Goal: Task Accomplishment & Management: Complete application form

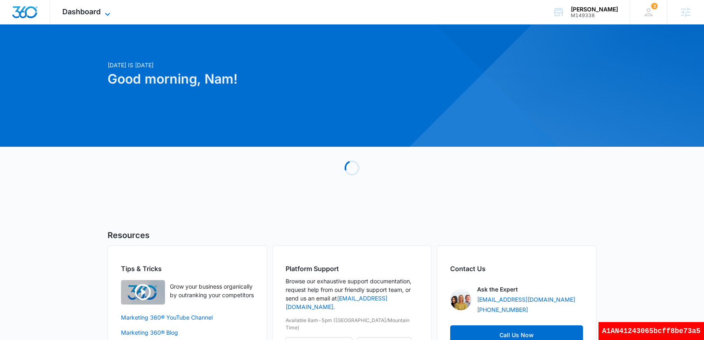
click at [86, 8] on span "Dashboard" at bounding box center [81, 11] width 38 height 9
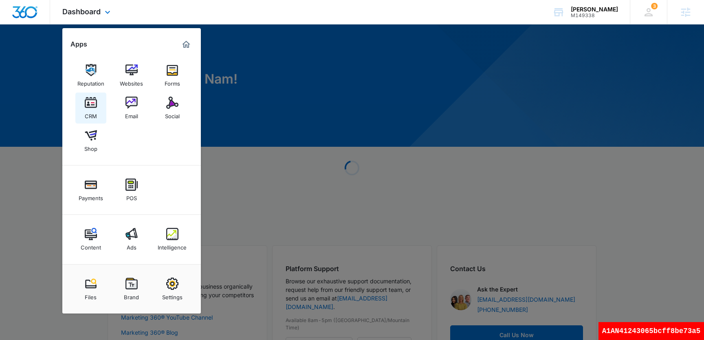
click at [97, 112] on link "CRM" at bounding box center [90, 107] width 31 height 31
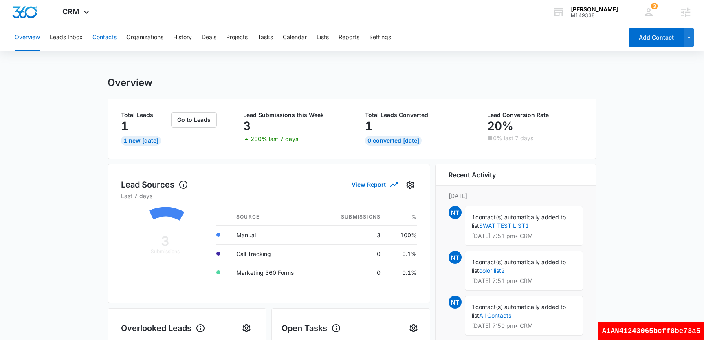
click at [107, 37] on button "Contacts" at bounding box center [104, 37] width 24 height 26
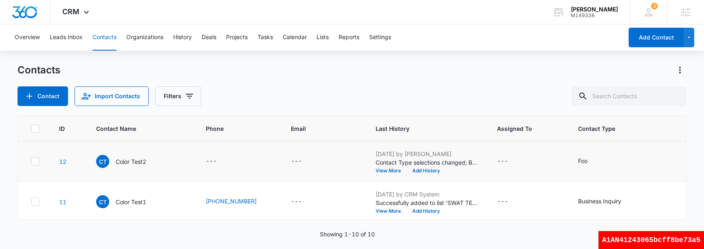
click at [32, 162] on icon at bounding box center [35, 161] width 7 height 7
click at [31, 162] on input "checkbox" at bounding box center [31, 161] width 0 height 0
checkbox input "true"
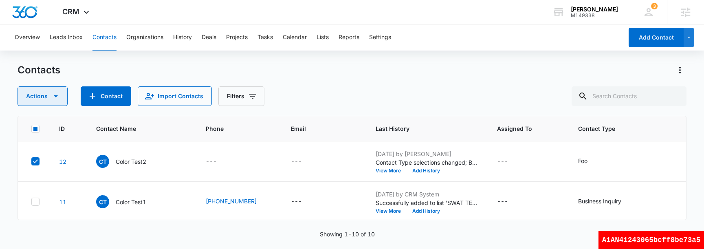
click at [55, 104] on button "Actions" at bounding box center [43, 96] width 50 height 20
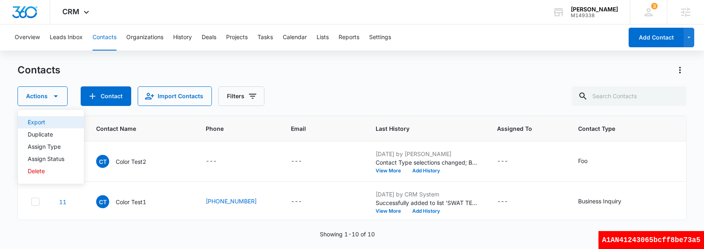
click at [57, 125] on button "Export" at bounding box center [51, 122] width 66 height 12
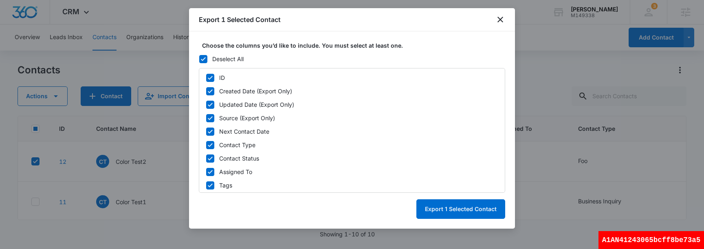
click at [204, 59] on icon at bounding box center [202, 58] width 7 height 7
click at [199, 59] on input "Deselect All" at bounding box center [199, 59] width 0 height 6
checkbox input "false"
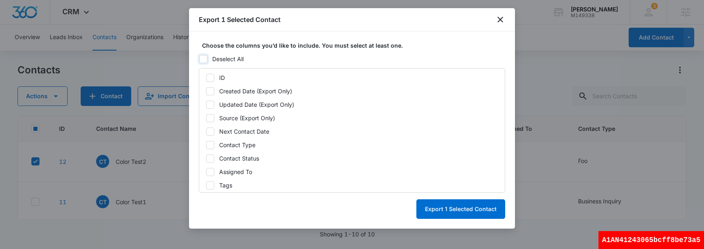
checkbox input "false"
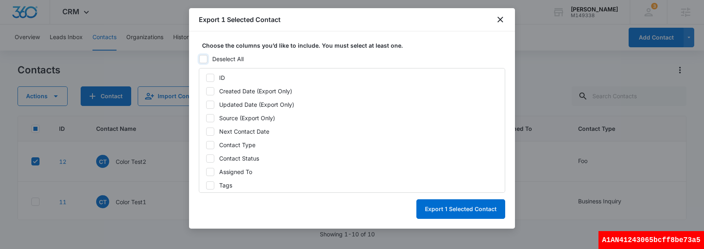
checkbox input "false"
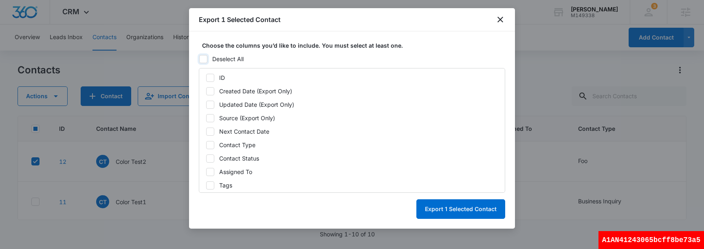
checkbox input "false"
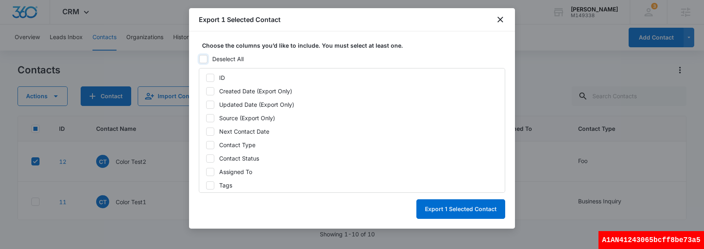
checkbox input "false"
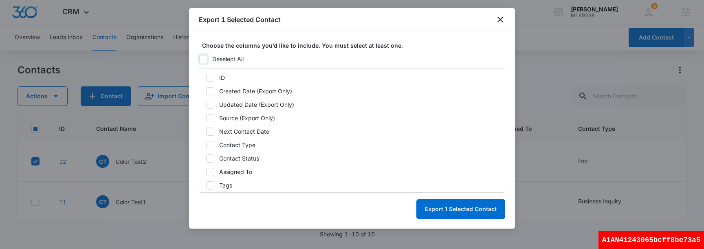
checkbox input "false"
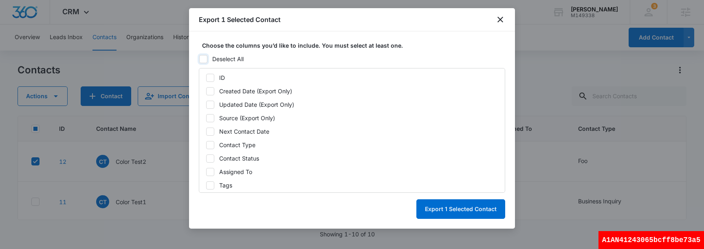
checkbox input "false"
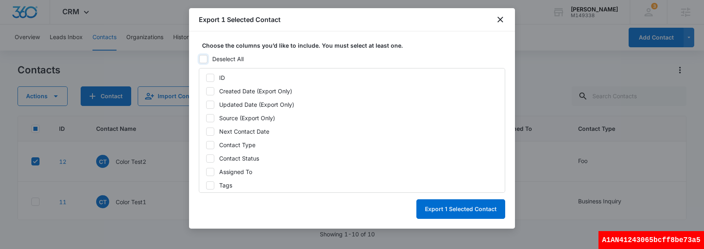
checkbox input "false"
click at [212, 81] on div at bounding box center [210, 78] width 8 height 8
click at [206, 81] on input "ID" at bounding box center [206, 78] width 0 height 6
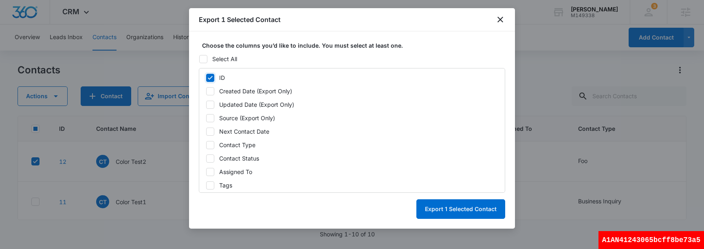
checkbox input "true"
click at [212, 119] on icon at bounding box center [209, 117] width 7 height 7
click at [206, 119] on input "Source (Export Only)" at bounding box center [206, 118] width 0 height 6
checkbox input "true"
click at [475, 210] on button "Export 1 Selected Contact" at bounding box center [460, 209] width 89 height 20
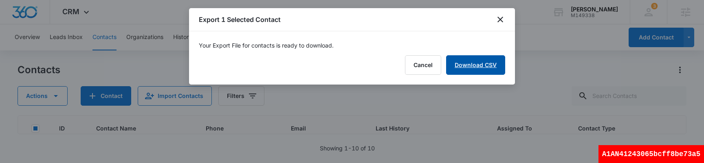
click at [480, 67] on link "Download CSV" at bounding box center [475, 65] width 59 height 20
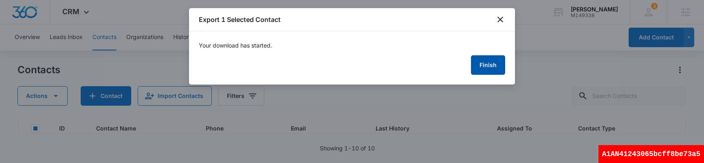
click at [490, 64] on button "Finish" at bounding box center [488, 65] width 34 height 20
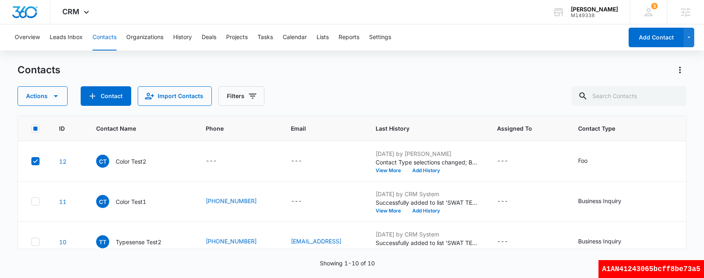
click at [362, 69] on div "Contacts" at bounding box center [352, 70] width 668 height 13
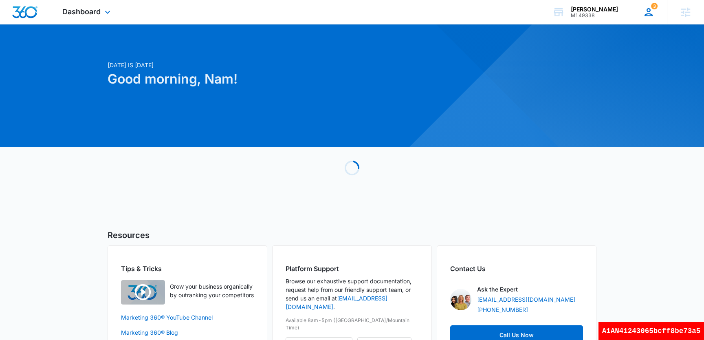
click at [653, 14] on icon at bounding box center [648, 12] width 12 height 12
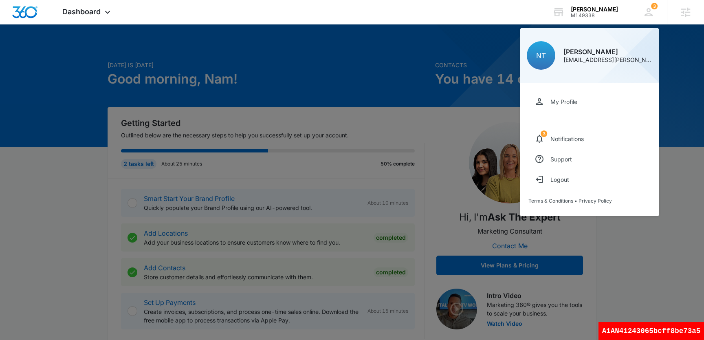
click at [225, 55] on div at bounding box center [352, 170] width 704 height 340
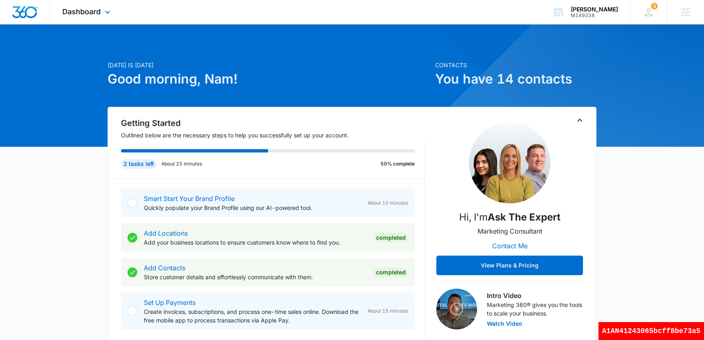
click at [92, 20] on div "Dashboard Apps Reputation Websites Forms CRM Email Social Shop Payments POS Con…" at bounding box center [87, 12] width 75 height 24
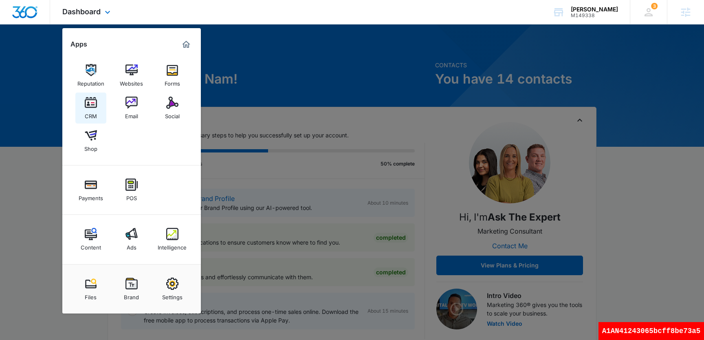
click at [88, 111] on div "CRM" at bounding box center [91, 114] width 12 height 11
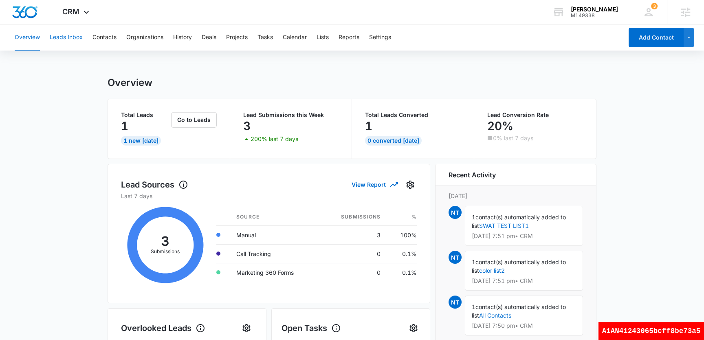
click at [71, 38] on button "Leads Inbox" at bounding box center [66, 37] width 33 height 26
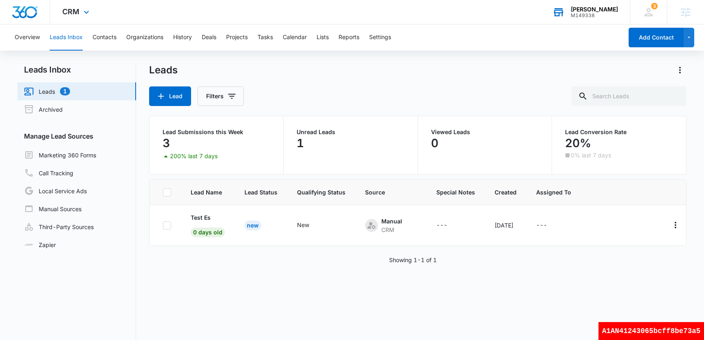
click at [605, 9] on div "[PERSON_NAME]" at bounding box center [593, 9] width 47 height 7
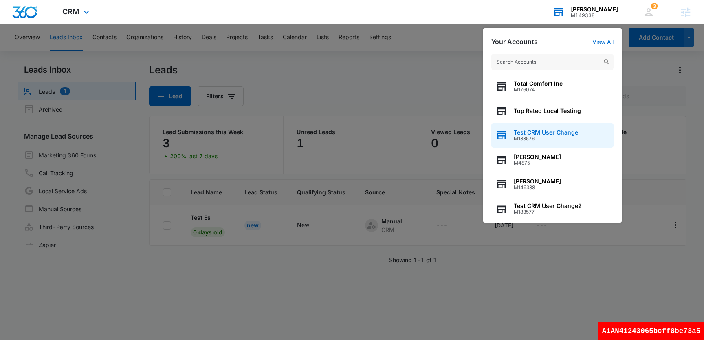
scroll to position [104, 0]
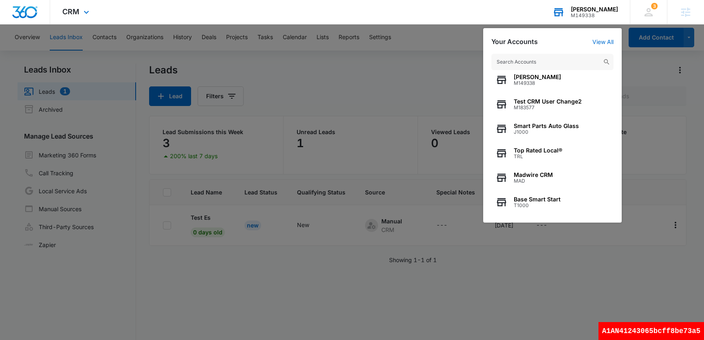
click at [549, 63] on input "text" at bounding box center [552, 62] width 122 height 16
click at [535, 134] on span "J1000" at bounding box center [545, 132] width 65 height 6
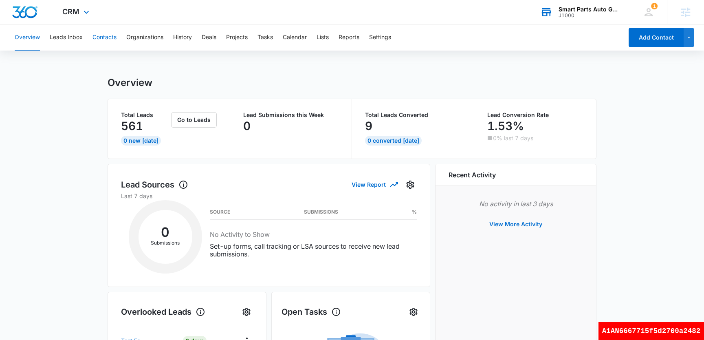
click at [110, 35] on button "Contacts" at bounding box center [104, 37] width 24 height 26
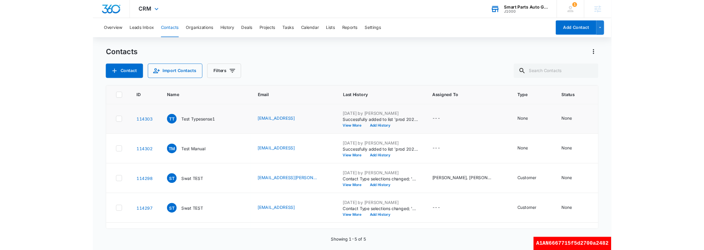
scroll to position [32, 0]
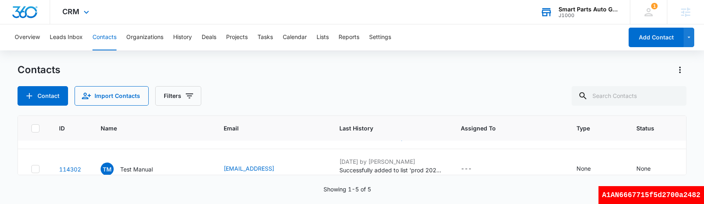
click at [686, 196] on div "A1AN6667715f5d2700a2482" at bounding box center [650, 195] width 105 height 18
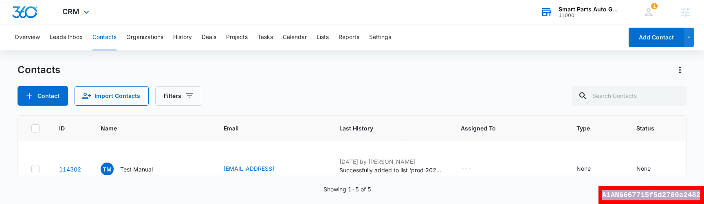
click at [686, 196] on div "A1AN6667715f5d2700a2482" at bounding box center [650, 195] width 105 height 18
copy div "A1AN6667715f5d2700a2482"
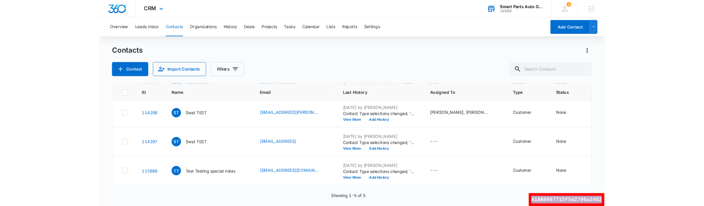
scroll to position [122, 0]
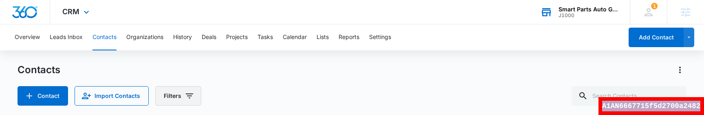
click at [191, 94] on icon "Filters" at bounding box center [189, 96] width 10 height 10
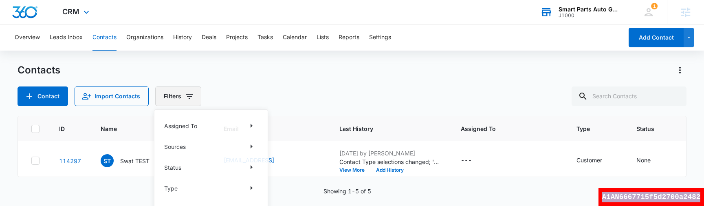
scroll to position [68, 0]
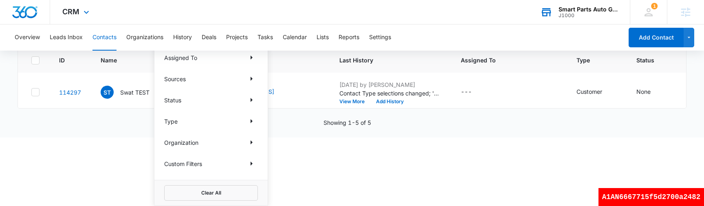
click at [244, 120] on div "Type" at bounding box center [211, 120] width 94 height 13
click at [250, 120] on icon "Show Type filters" at bounding box center [251, 121] width 10 height 10
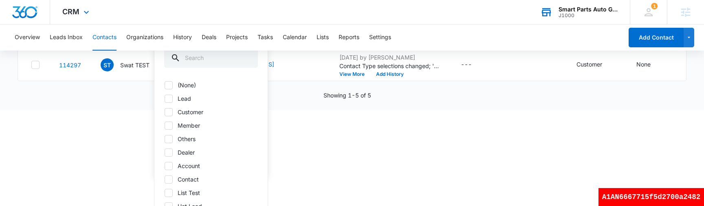
scroll to position [103, 0]
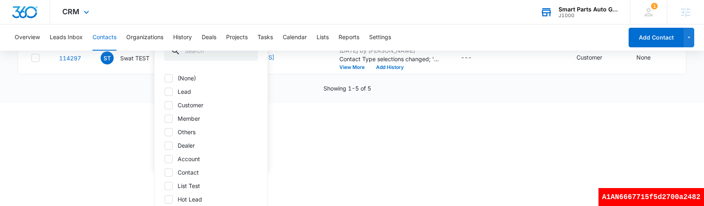
click at [167, 91] on icon at bounding box center [168, 91] width 7 height 7
click at [164, 91] on input "Lead" at bounding box center [164, 91] width 0 height 0
checkbox input "true"
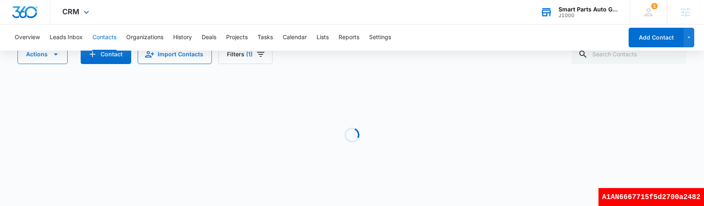
click at [387, 164] on html "CRM Apps Reputation Websites Forms CRM Email Social Shop Scheduling Payments Co…" at bounding box center [352, 61] width 704 height 206
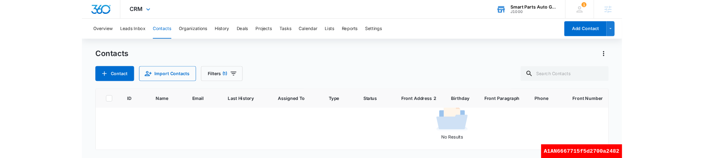
scroll to position [32, 0]
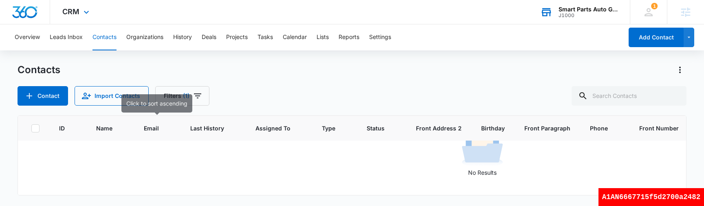
click at [165, 130] on div at bounding box center [166, 128] width 9 height 9
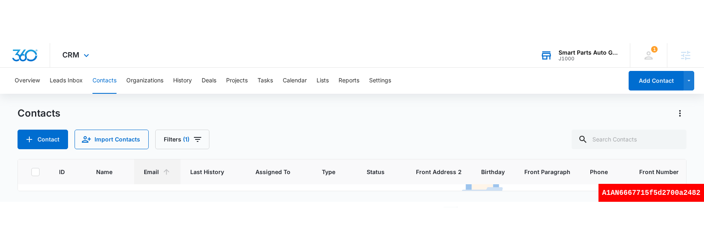
scroll to position [0, 0]
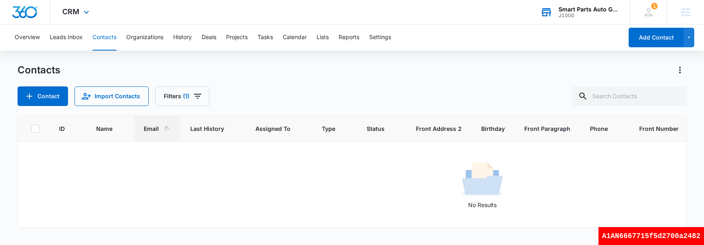
click at [353, 97] on div "Contact Import Contacts Filters (1)" at bounding box center [352, 96] width 668 height 20
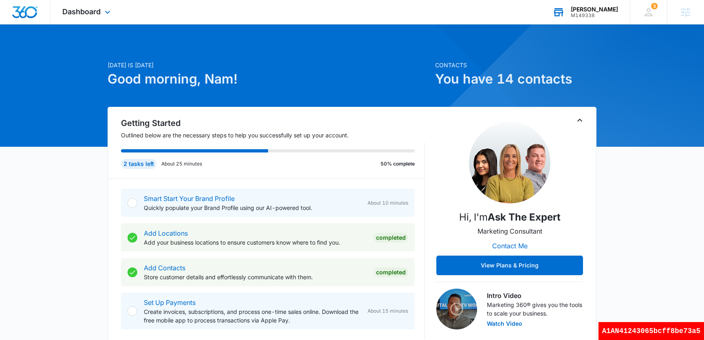
click at [597, 4] on div "[PERSON_NAME] M149338 Your Accounts View All" at bounding box center [585, 12] width 90 height 24
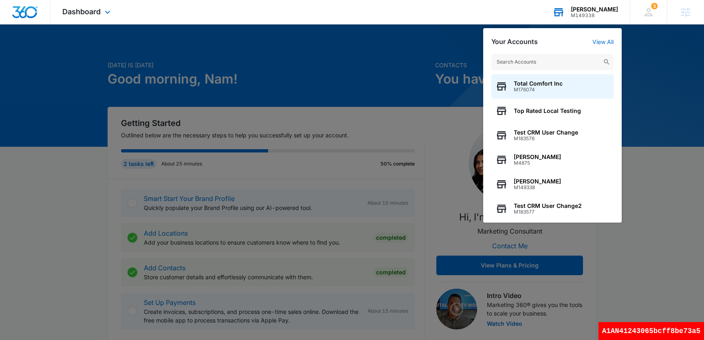
click at [539, 61] on input "text" at bounding box center [552, 62] width 122 height 16
type input "j1000"
click at [544, 86] on span "Smart Parts Auto Glass" at bounding box center [545, 83] width 65 height 7
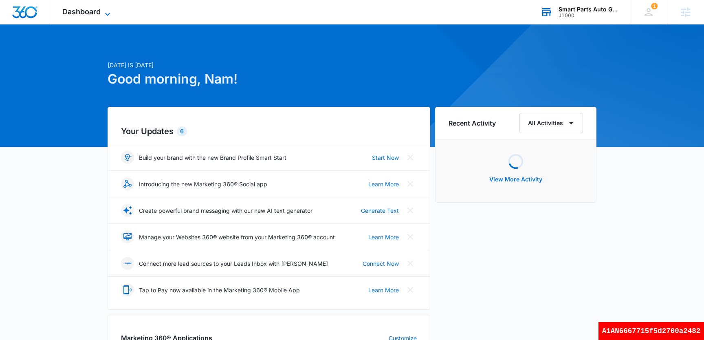
click at [94, 15] on span "Dashboard" at bounding box center [81, 11] width 38 height 9
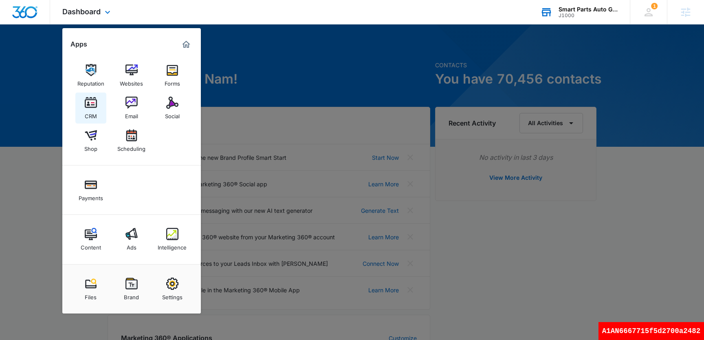
click at [96, 114] on div "CRM" at bounding box center [91, 114] width 12 height 11
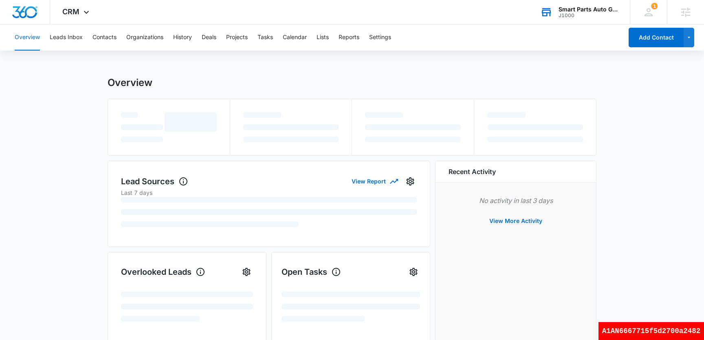
click at [675, 334] on div "A1AN6667715f5d2700a2482" at bounding box center [650, 331] width 105 height 18
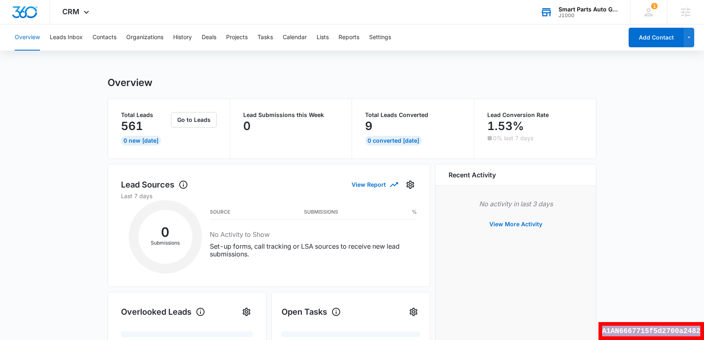
copy div "A1AN6667715f5d2700a2482"
click at [71, 38] on button "Leads Inbox" at bounding box center [66, 37] width 33 height 26
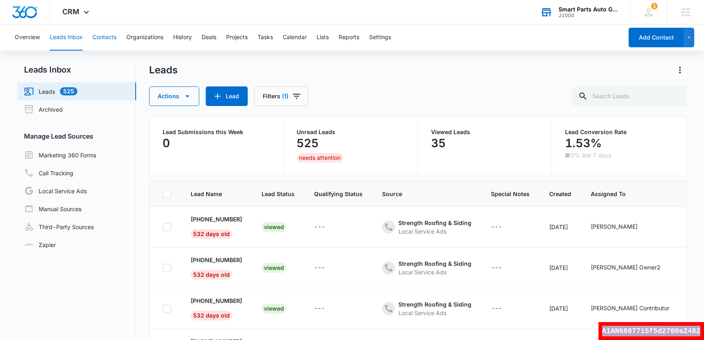
click at [101, 37] on button "Contacts" at bounding box center [104, 37] width 24 height 26
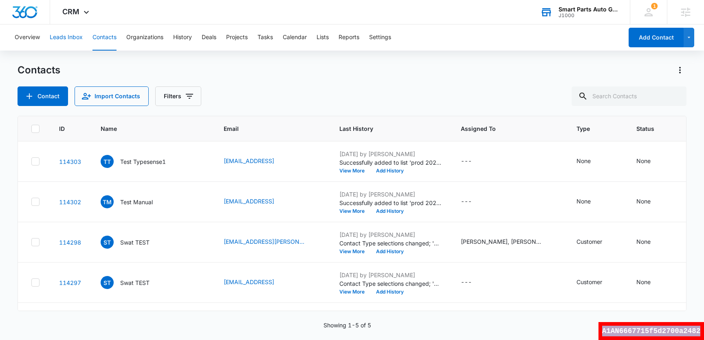
click at [59, 39] on button "Leads Inbox" at bounding box center [66, 37] width 33 height 26
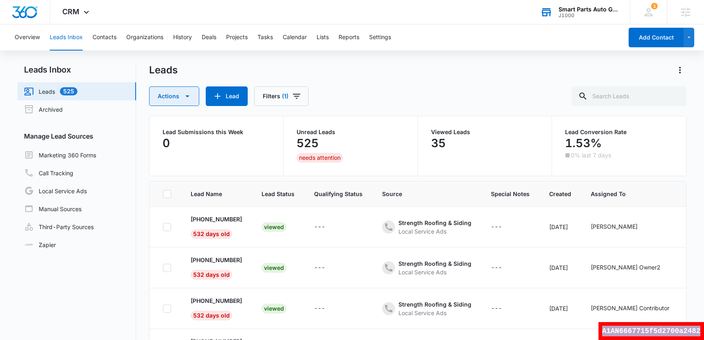
click at [178, 102] on button "Actions" at bounding box center [174, 96] width 50 height 20
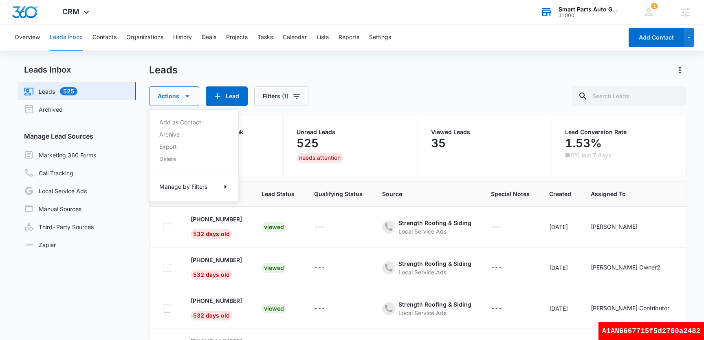
click at [396, 84] on div "Leads Actions Add as Contact Archive Export Delete Manage by Filters Lead Filte…" at bounding box center [417, 85] width 537 height 42
click at [295, 93] on icon "Filters" at bounding box center [297, 96] width 10 height 10
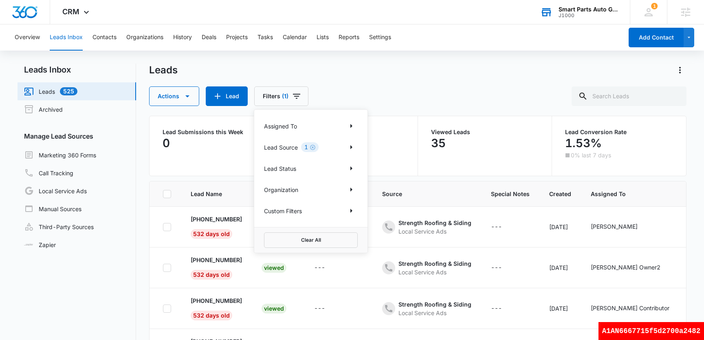
click at [461, 93] on div "Actions Lead Filters (1) Assigned To Lead Source 1 Lead Status Organization Cus…" at bounding box center [417, 96] width 537 height 20
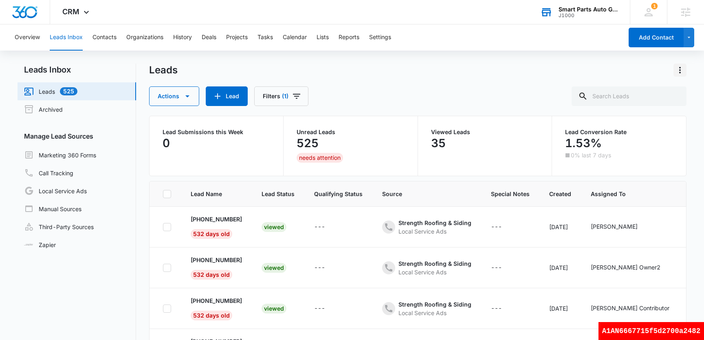
click at [675, 70] on icon "Actions" at bounding box center [680, 70] width 10 height 10
click at [413, 88] on div "Actions Lead Filters (1)" at bounding box center [417, 96] width 537 height 20
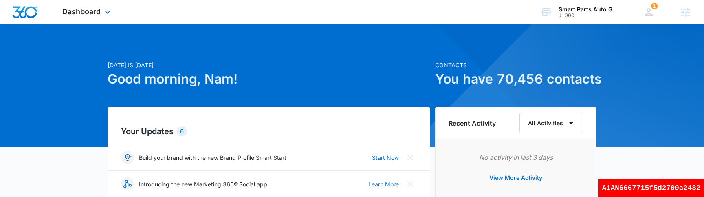
click at [96, 16] on div "Dashboard Apps Reputation Websites Forms CRM Email Social Shop Scheduling Payme…" at bounding box center [87, 12] width 75 height 24
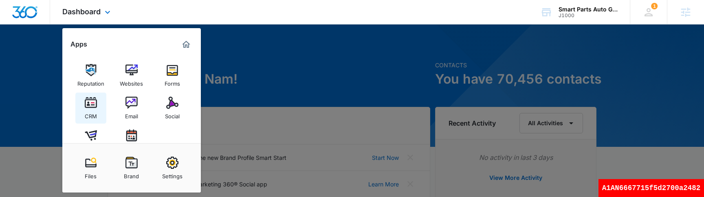
click at [101, 105] on link "CRM" at bounding box center [90, 107] width 31 height 31
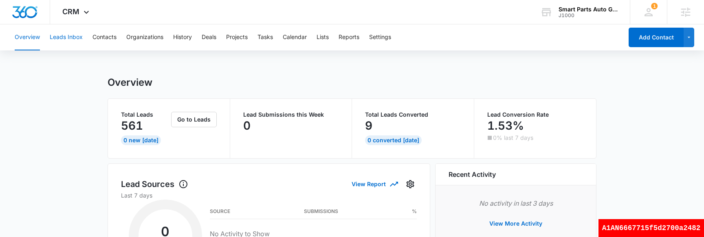
click at [75, 38] on button "Leads Inbox" at bounding box center [66, 37] width 33 height 26
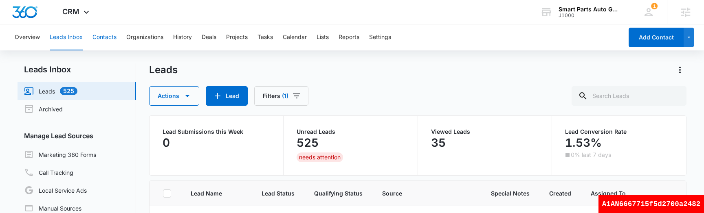
click at [106, 44] on button "Contacts" at bounding box center [104, 37] width 24 height 26
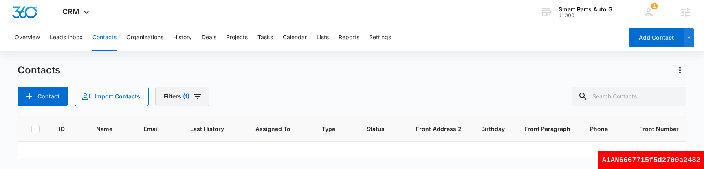
click at [198, 99] on icon "Filters" at bounding box center [198, 96] width 10 height 10
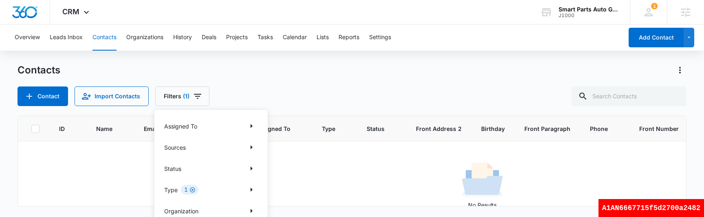
click at [194, 191] on icon "Clear" at bounding box center [192, 189] width 5 height 5
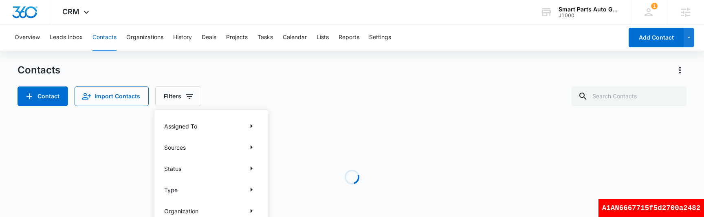
click at [343, 85] on div "Contacts Contact Import Contacts Filters Assigned To Sources Status Type Organi…" at bounding box center [352, 85] width 668 height 42
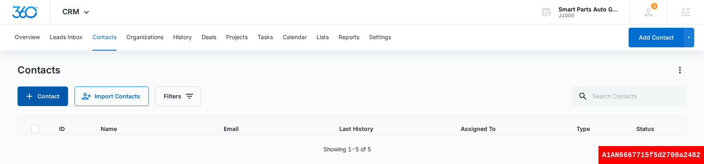
click at [50, 99] on button "Contact" at bounding box center [43, 96] width 50 height 20
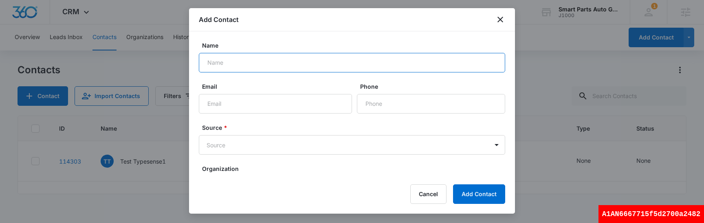
click at [251, 69] on input "Name" at bounding box center [352, 63] width 306 height 20
type input "Test Typesense2"
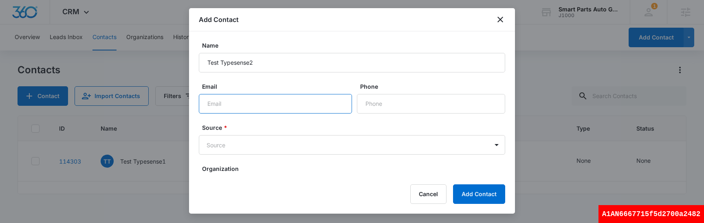
click at [286, 104] on input "Email" at bounding box center [275, 104] width 153 height 20
type input "[EMAIL_ADDRESS]"
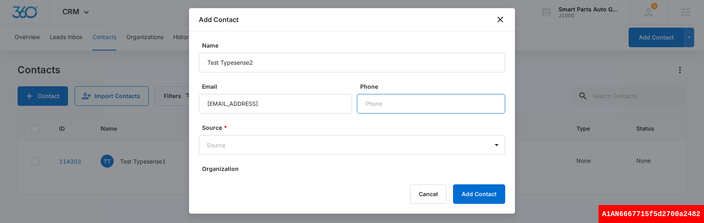
click at [427, 107] on input "Phone" at bounding box center [431, 104] width 148 height 20
type input "(501) 982-9898"
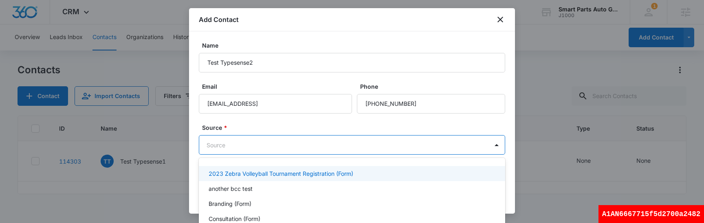
click at [346, 153] on body "CRM Apps Reputation Websites Forms CRM Email Social Shop Scheduling Payments Co…" at bounding box center [352, 111] width 704 height 223
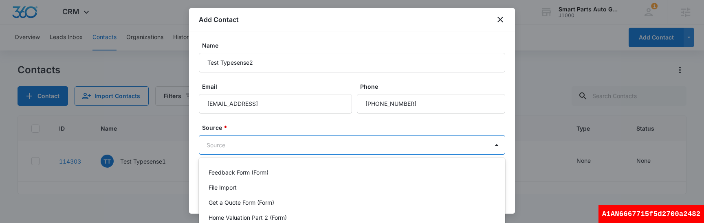
scroll to position [198, 0]
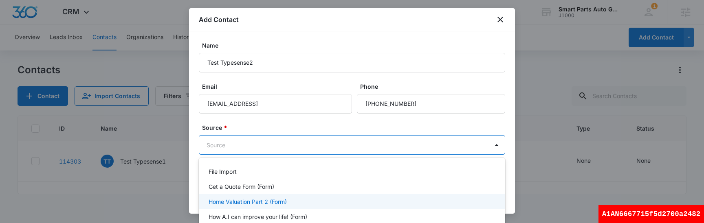
click at [291, 196] on div "Home Valuation Part 2 (Form)" at bounding box center [352, 201] width 306 height 15
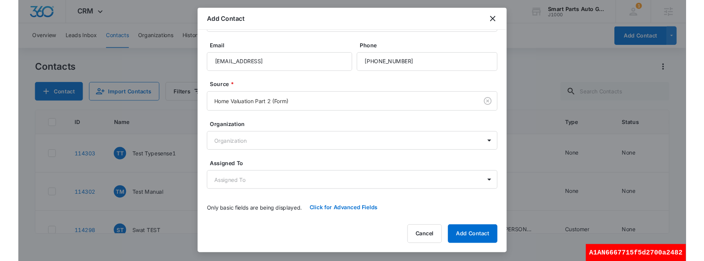
scroll to position [34, 0]
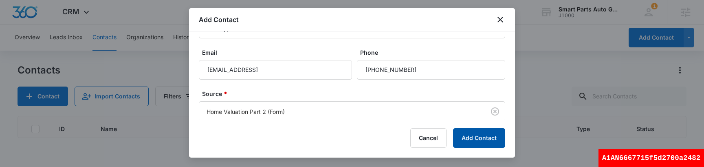
click at [462, 139] on button "Add Contact" at bounding box center [479, 138] width 52 height 20
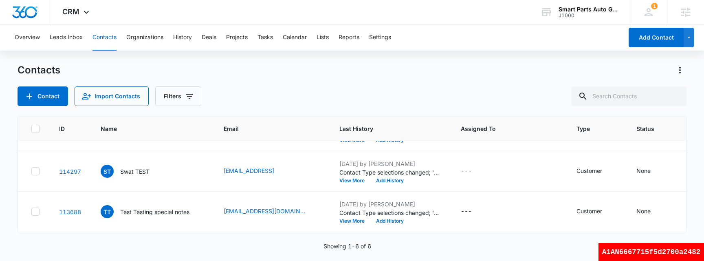
scroll to position [0, 0]
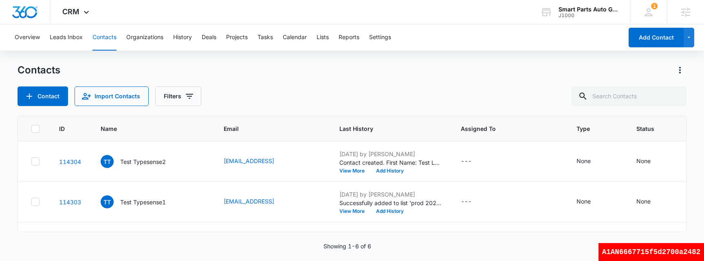
click at [281, 83] on div "Contacts Contact Import Contacts Filters" at bounding box center [352, 85] width 668 height 42
click at [151, 164] on p "Test Typesense2" at bounding box center [143, 161] width 46 height 9
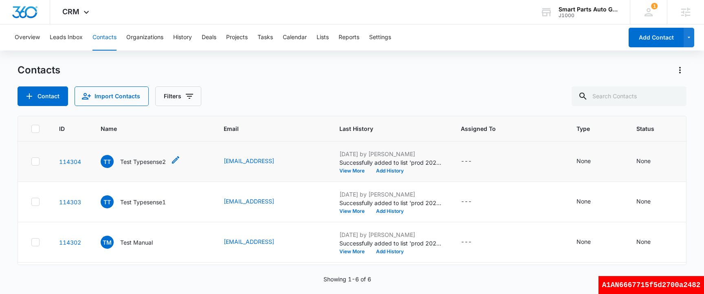
click at [159, 162] on p "Test Typesense2" at bounding box center [143, 161] width 46 height 9
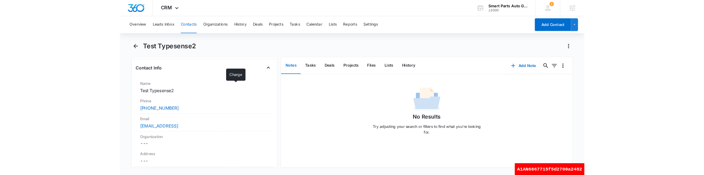
scroll to position [167, 0]
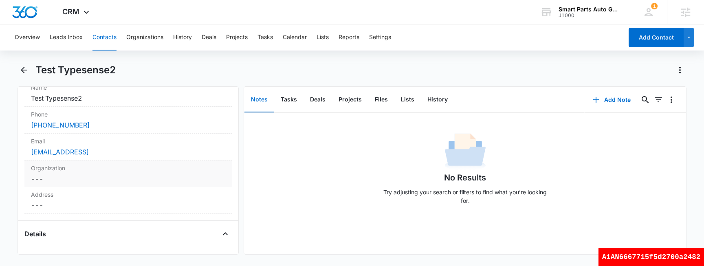
click at [82, 178] on dd "Cancel Save Changes ---" at bounding box center [128, 179] width 194 height 10
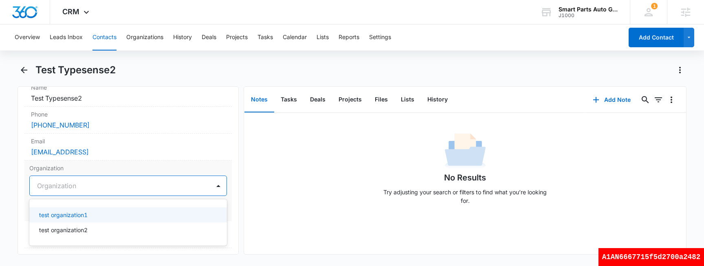
click at [107, 185] on div at bounding box center [118, 185] width 162 height 11
click at [98, 216] on div "test organization1" at bounding box center [127, 214] width 176 height 9
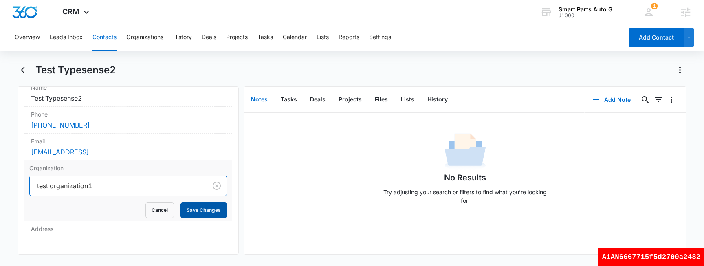
click at [205, 209] on button "Save Changes" at bounding box center [203, 209] width 46 height 15
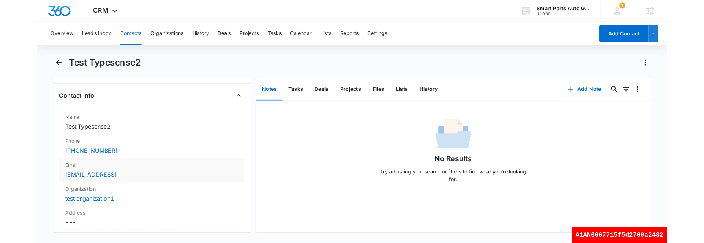
scroll to position [132, 0]
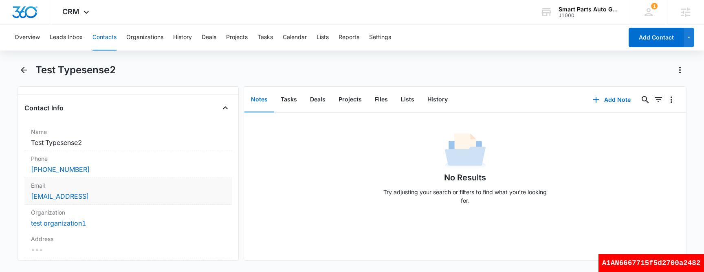
click at [107, 199] on div "test2@test.test" at bounding box center [128, 196] width 194 height 10
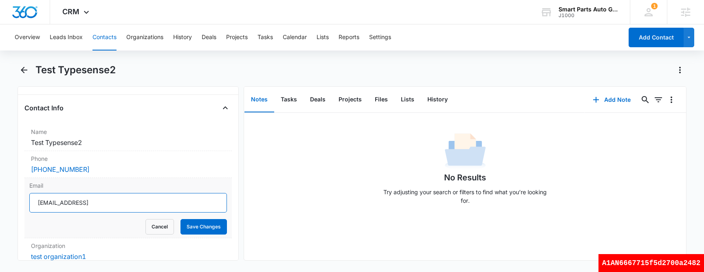
click at [120, 202] on input "test2@test.test" at bounding box center [127, 203] width 197 height 20
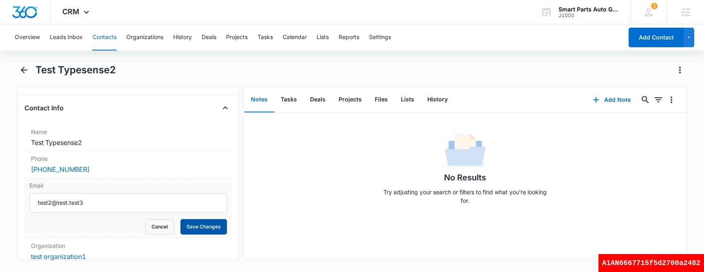
click at [203, 228] on button "Save Changes" at bounding box center [203, 226] width 46 height 15
type input "test2@test3.test"
click at [203, 225] on button "Save Changes" at bounding box center [203, 226] width 46 height 15
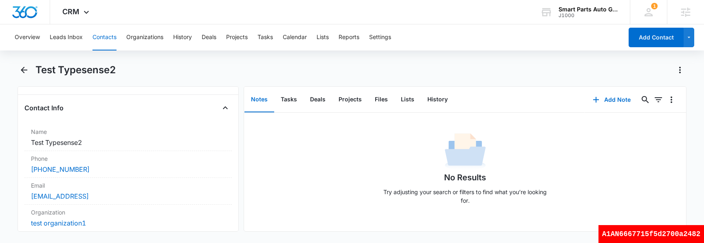
click at [111, 40] on button "Contacts" at bounding box center [104, 37] width 24 height 26
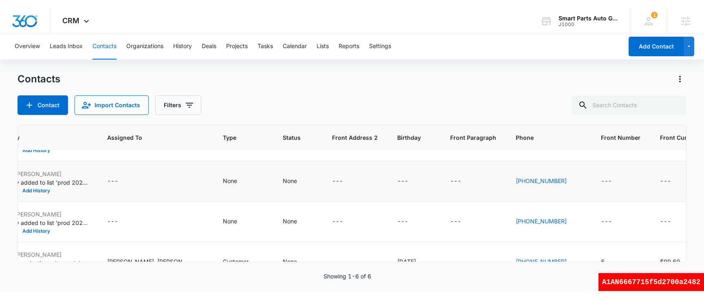
scroll to position [29, 572]
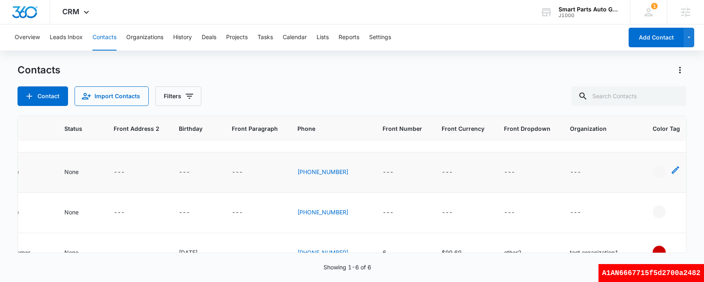
click at [670, 172] on icon "- - Select to Edit Field" at bounding box center [675, 170] width 10 height 10
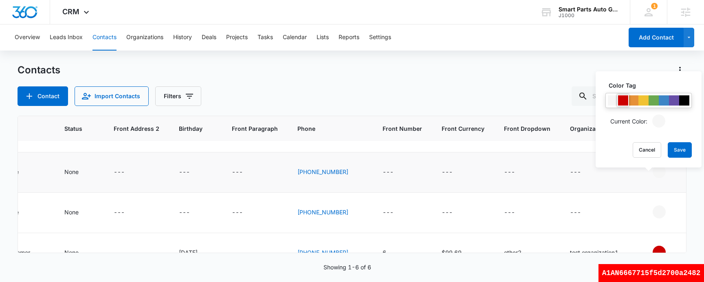
click at [624, 103] on div at bounding box center [623, 100] width 10 height 10
click at [673, 151] on button "Save" at bounding box center [679, 149] width 24 height 15
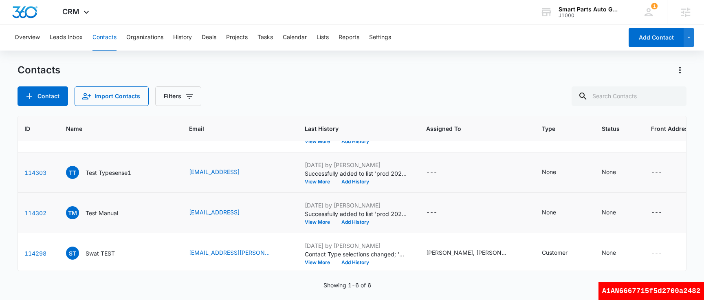
scroll to position [29, 0]
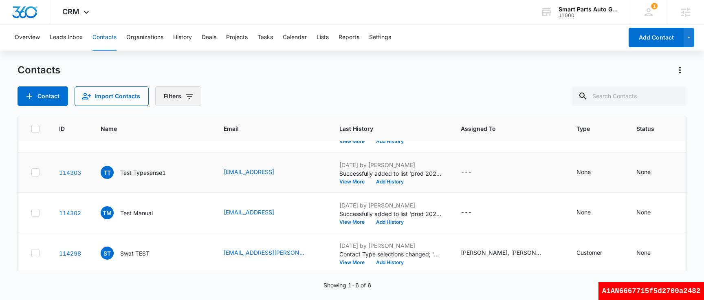
click at [174, 96] on button "Filters" at bounding box center [178, 96] width 46 height 20
click at [305, 74] on div "Contacts" at bounding box center [352, 70] width 668 height 13
click at [647, 96] on input "text" at bounding box center [628, 96] width 115 height 20
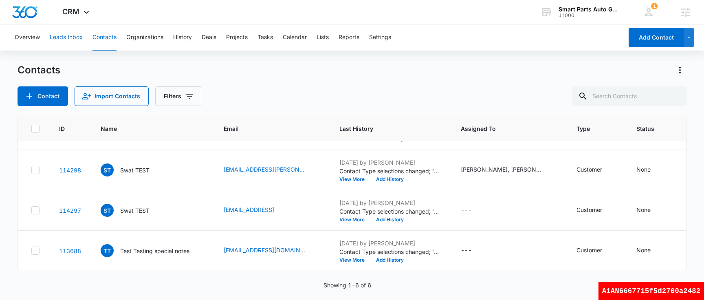
click at [61, 42] on button "Leads Inbox" at bounding box center [66, 37] width 33 height 26
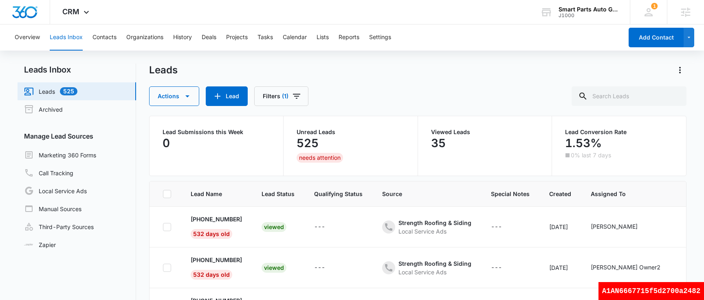
click at [376, 92] on div "Actions Lead Filters (1)" at bounding box center [417, 96] width 537 height 20
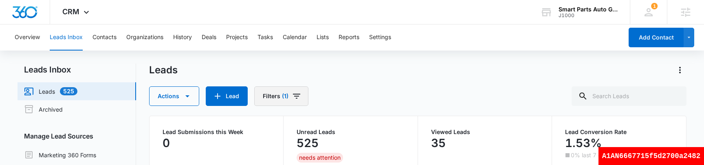
click at [290, 97] on button "Filters (1)" at bounding box center [281, 96] width 54 height 20
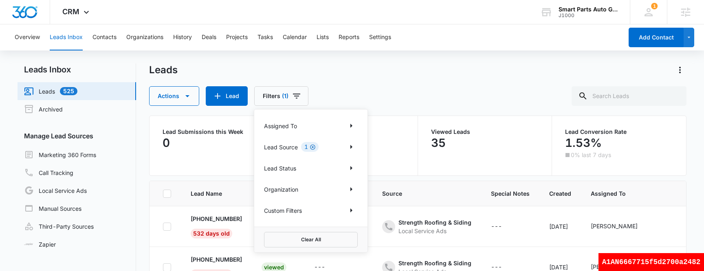
click at [315, 148] on icon "Clear" at bounding box center [312, 147] width 6 height 6
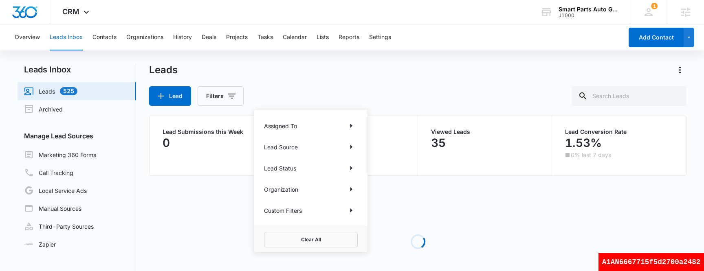
click at [397, 95] on div "Lead Filters Assigned To Lead Source Lead Status Organization Custom Filters Cl…" at bounding box center [417, 96] width 537 height 20
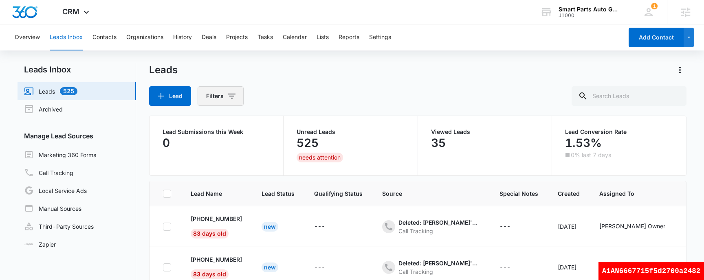
click at [227, 104] on button "Filters" at bounding box center [220, 96] width 46 height 20
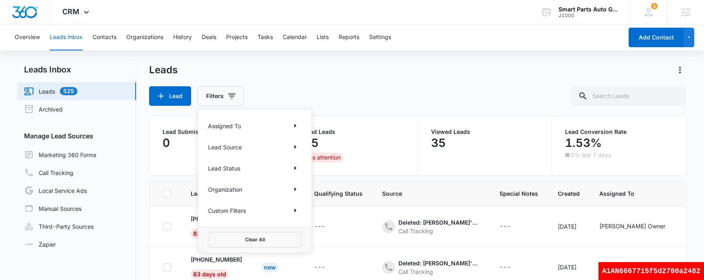
click at [382, 76] on div "Leads" at bounding box center [417, 70] width 537 height 13
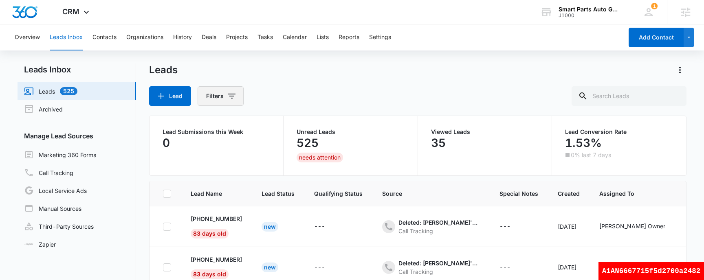
click at [235, 99] on icon "Filters" at bounding box center [232, 96] width 10 height 10
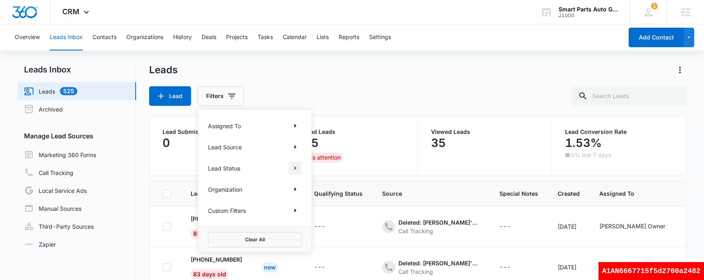
click at [294, 169] on icon "Show Lead Status filters" at bounding box center [295, 168] width 2 height 4
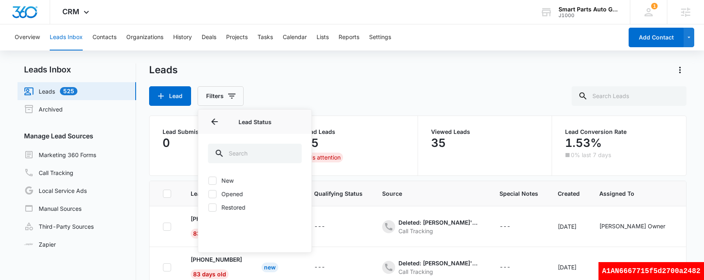
click at [211, 183] on icon at bounding box center [212, 180] width 7 height 7
click at [208, 181] on input "New" at bounding box center [208, 180] width 0 height 0
checkbox input "true"
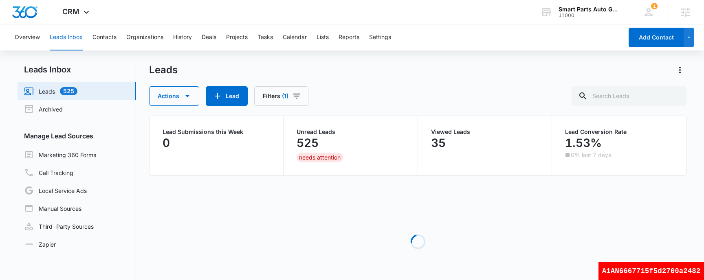
click at [341, 69] on div "Leads" at bounding box center [417, 70] width 537 height 13
click at [300, 100] on icon "Filters" at bounding box center [297, 96] width 10 height 10
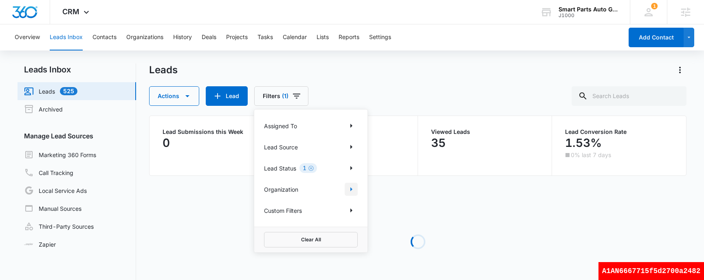
click at [351, 191] on icon "Show Organization filters" at bounding box center [351, 189] width 10 height 10
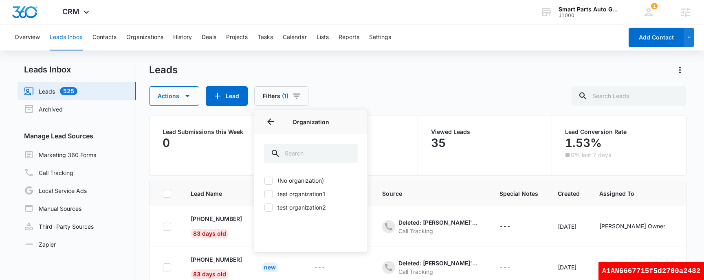
click at [272, 195] on icon at bounding box center [268, 194] width 7 height 7
click at [264, 194] on input "test organization1" at bounding box center [264, 194] width 0 height 0
checkbox input "true"
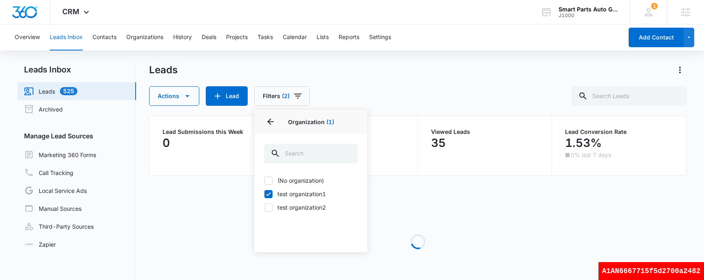
click at [414, 75] on div "Leads" at bounding box center [417, 70] width 537 height 13
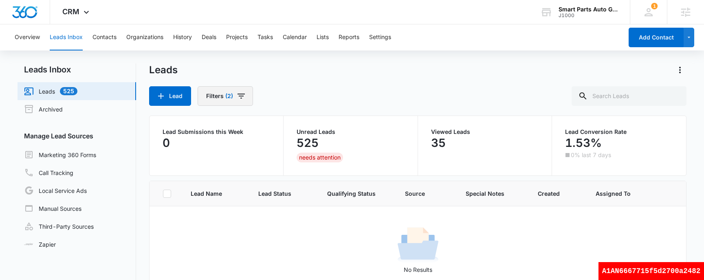
click at [242, 94] on icon "Filters" at bounding box center [241, 96] width 10 height 10
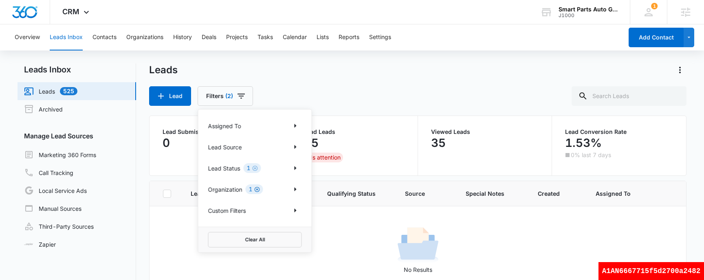
click at [257, 191] on icon "Clear" at bounding box center [256, 189] width 5 height 5
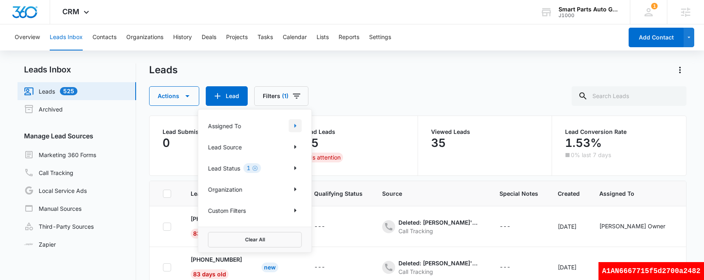
click at [295, 123] on icon "Show Assigned To filters" at bounding box center [295, 126] width 10 height 10
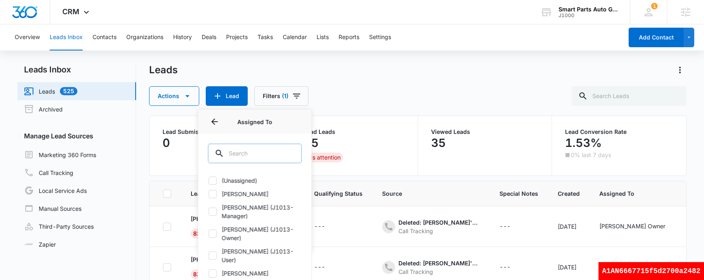
click at [235, 154] on input "text" at bounding box center [255, 154] width 94 height 20
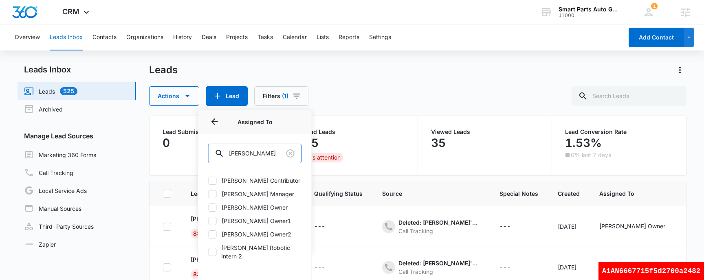
type input "tommy"
click at [209, 208] on icon at bounding box center [212, 207] width 7 height 7
click at [208, 208] on input "Tommy Owner" at bounding box center [208, 207] width 0 height 0
checkbox input "true"
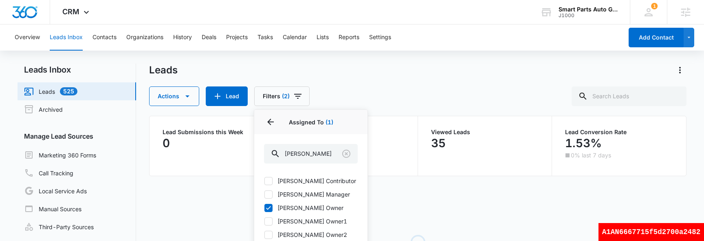
click at [384, 77] on div "Leads Actions Lead Filters (2) Assigned To 1 Assigned To (1) tommy Tommy Contri…" at bounding box center [417, 85] width 537 height 42
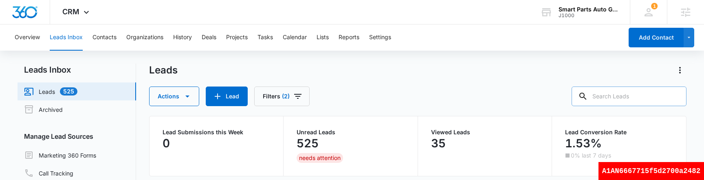
click at [659, 98] on input "text" at bounding box center [628, 96] width 115 height 20
type input "tommy"
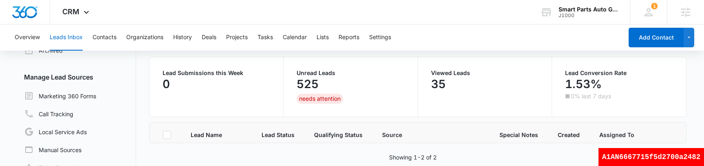
scroll to position [107, 0]
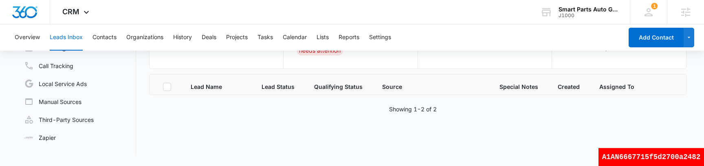
drag, startPoint x: 427, startPoint y: 159, endPoint x: 405, endPoint y: 298, distance: 140.9
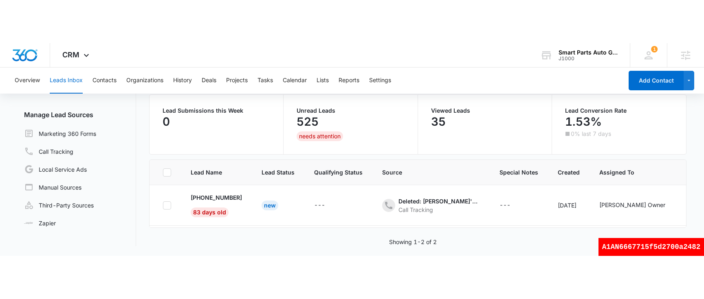
scroll to position [0, 0]
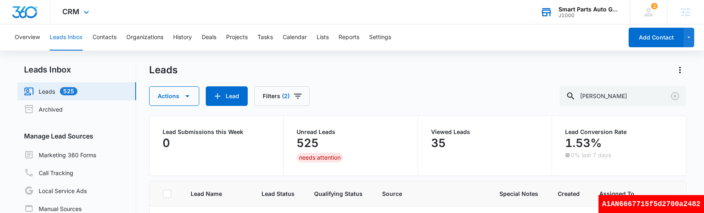
click at [578, 15] on div "J1000" at bounding box center [587, 16] width 59 height 6
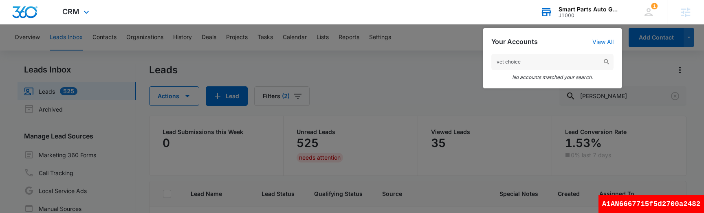
type input "vet choice"
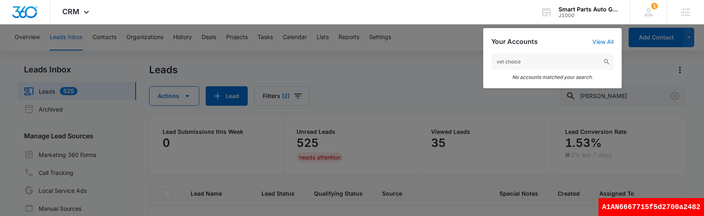
click at [658, 210] on div "A1AN6667715f5d2700a2482" at bounding box center [650, 207] width 105 height 18
click at [206, 56] on div at bounding box center [352, 108] width 704 height 216
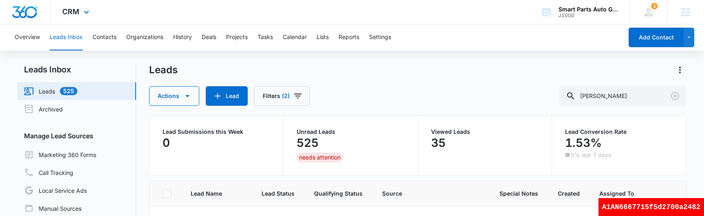
click at [79, 18] on div "CRM Apps Reputation Websites Forms CRM Email Social Shop Scheduling Payments Co…" at bounding box center [76, 12] width 53 height 24
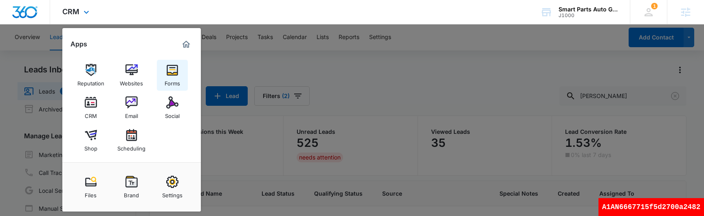
click at [180, 76] on link "Forms" at bounding box center [172, 75] width 31 height 31
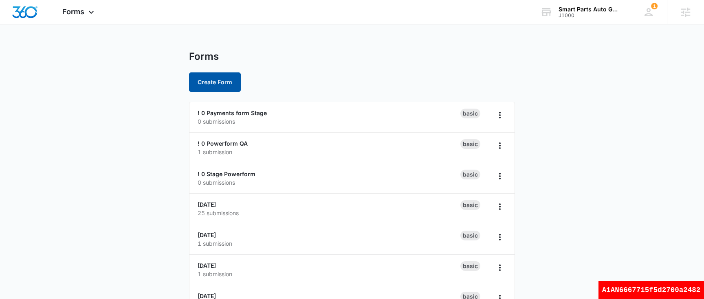
click at [219, 76] on button "Create Form" at bounding box center [215, 82] width 52 height 20
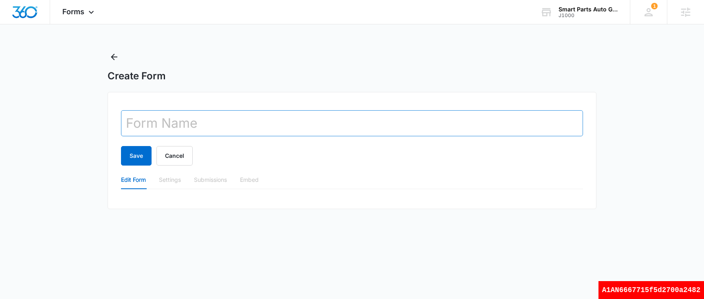
click at [206, 122] on input "text" at bounding box center [352, 123] width 462 height 26
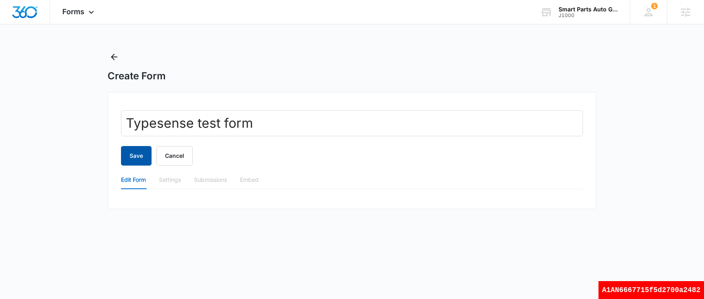
type input "Typesense test form"
click at [135, 151] on button "Save" at bounding box center [136, 156] width 31 height 20
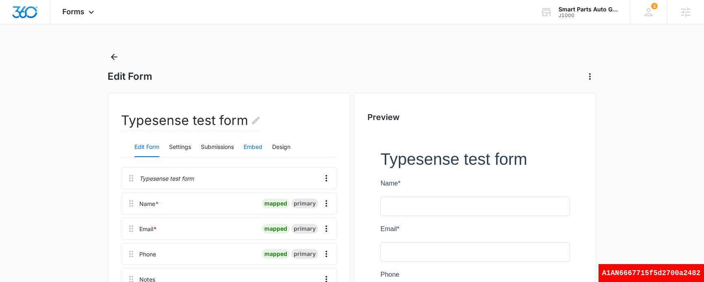
click at [259, 147] on button "Embed" at bounding box center [252, 148] width 19 height 20
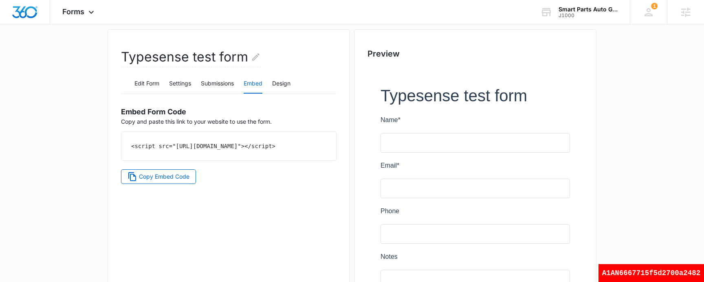
scroll to position [81, 0]
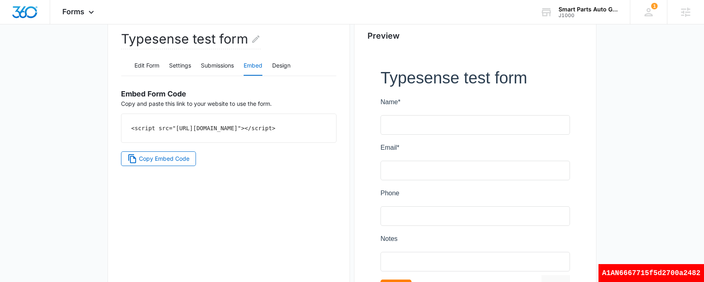
drag, startPoint x: 281, startPoint y: 144, endPoint x: 108, endPoint y: 124, distance: 173.4
click at [108, 124] on div "Typesense test form Edit Form Settings Submissions Embed Design Embed Form Code…" at bounding box center [228, 172] width 242 height 322
copy code "<script src="https://forms.marketing360.com/load.js?id=689e2241a4667fd4040064c2…"
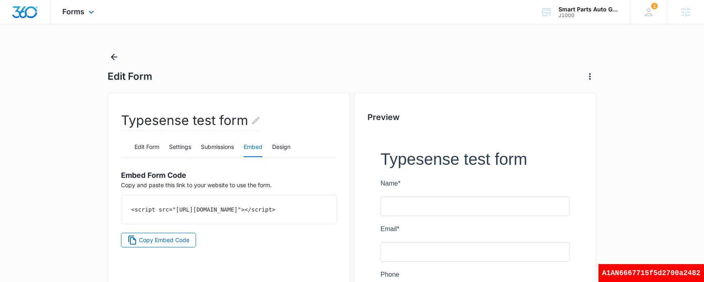
click at [86, 7] on div "Forms Apps Reputation Websites Forms CRM Email Social Shop Scheduling Payments …" at bounding box center [79, 12] width 58 height 24
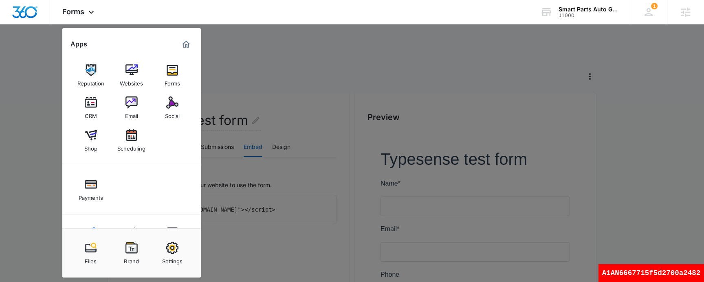
click at [301, 70] on div at bounding box center [352, 141] width 704 height 282
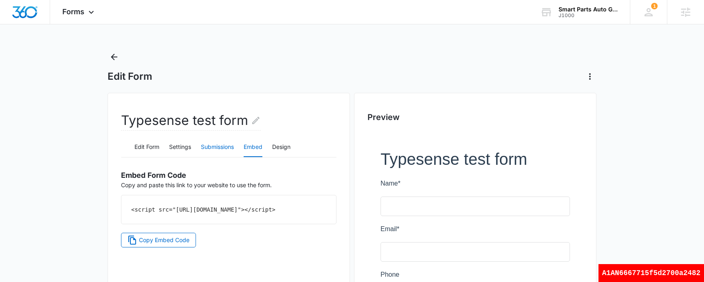
click at [225, 149] on button "Submissions" at bounding box center [217, 148] width 33 height 20
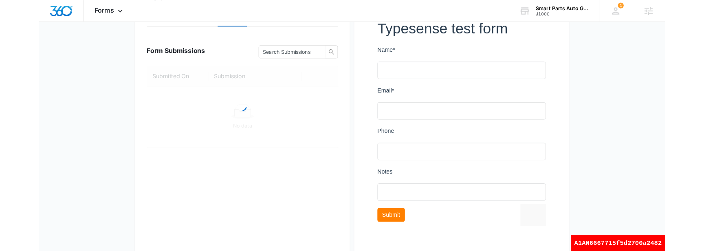
scroll to position [149, 0]
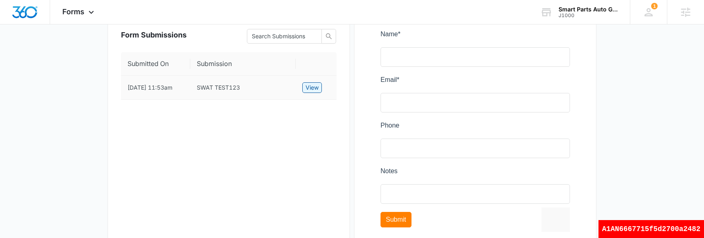
click at [310, 84] on span "View" at bounding box center [311, 87] width 13 height 9
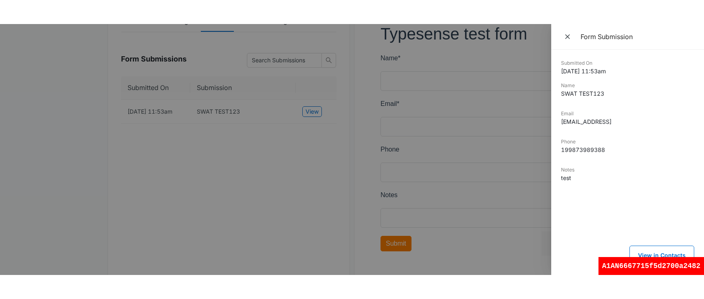
scroll to position [133, 0]
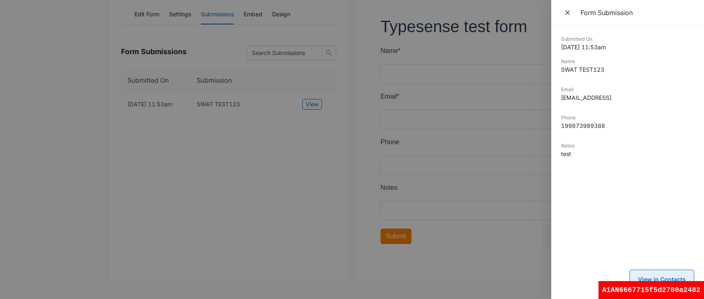
click at [658, 280] on button "View in Contacts" at bounding box center [661, 280] width 65 height 20
click at [660, 289] on div "A1AN6667715f5d2700a2482" at bounding box center [650, 290] width 105 height 18
copy div "A1AN6667715f5d2700a2482"
click at [673, 288] on div "A1AN6667715f5d2700a2482" at bounding box center [650, 290] width 105 height 18
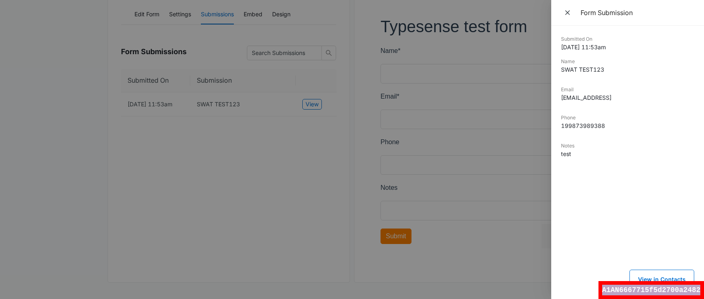
click at [673, 288] on div "A1AN6667715f5d2700a2482" at bounding box center [650, 290] width 105 height 18
click at [122, 109] on div at bounding box center [352, 149] width 704 height 299
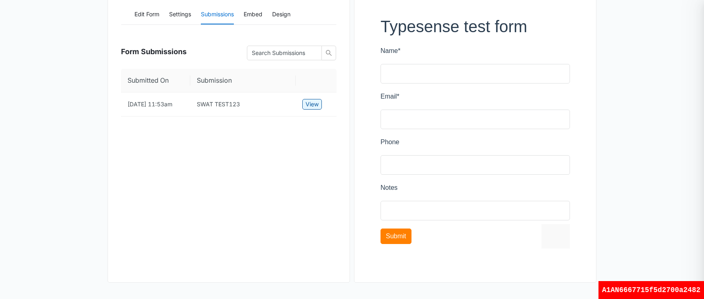
scroll to position [0, 0]
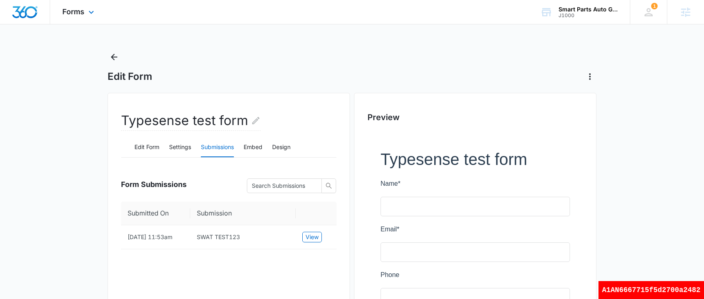
click at [84, 12] on div "Forms Apps Reputation Websites Forms CRM Email Social Shop Scheduling Payments …" at bounding box center [79, 12] width 58 height 24
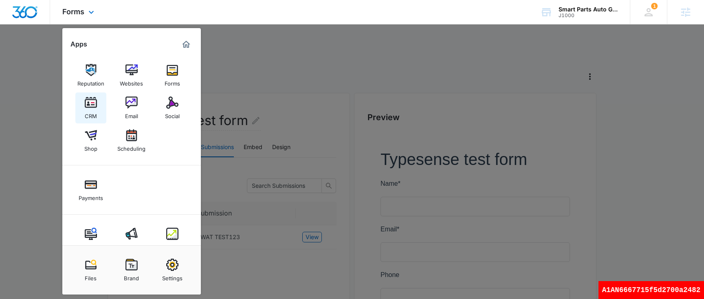
click at [93, 104] on img at bounding box center [91, 102] width 12 height 12
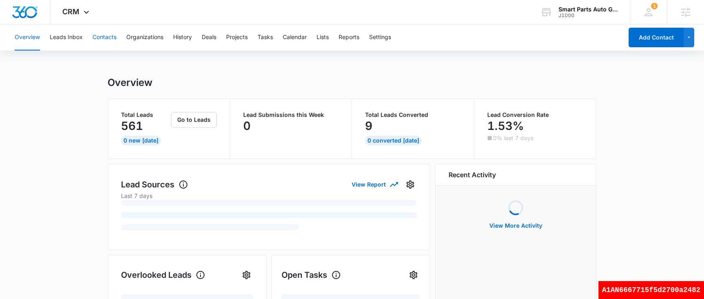
click at [108, 38] on button "Contacts" at bounding box center [104, 37] width 24 height 26
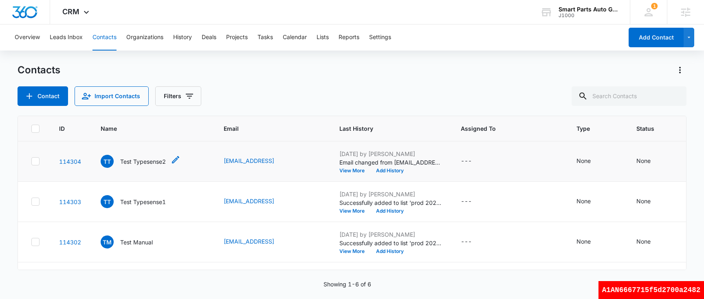
click at [150, 162] on p "Test Typesense2" at bounding box center [143, 161] width 46 height 9
